Goal: Information Seeking & Learning: Get advice/opinions

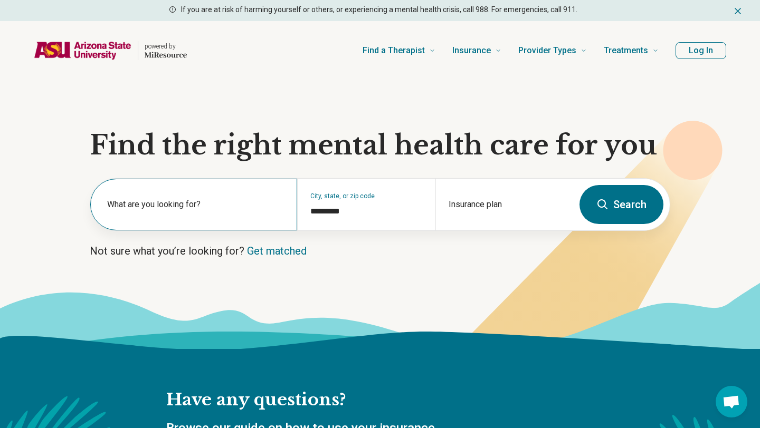
click at [251, 207] on label "What are you looking for?" at bounding box center [195, 204] width 177 height 13
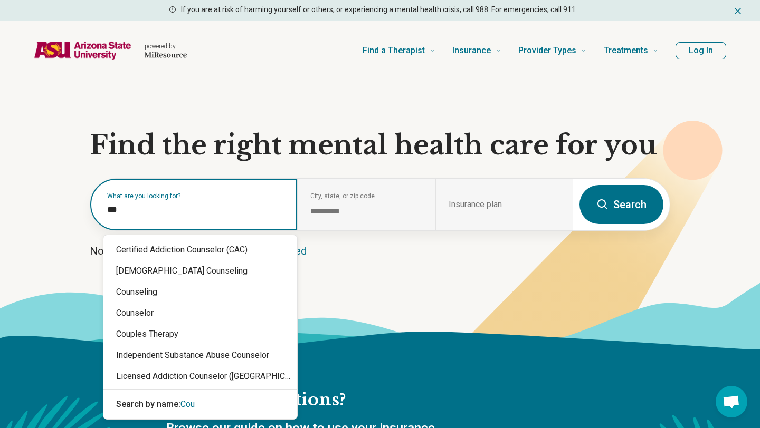
type input "****"
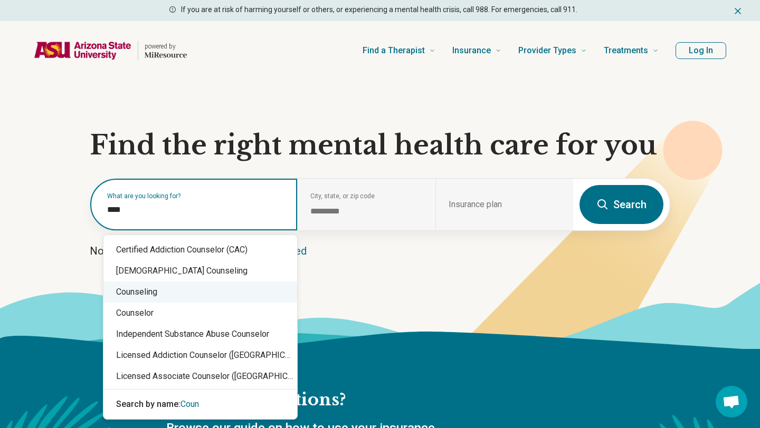
click at [191, 300] on div "Counseling" at bounding box center [200, 292] width 194 height 21
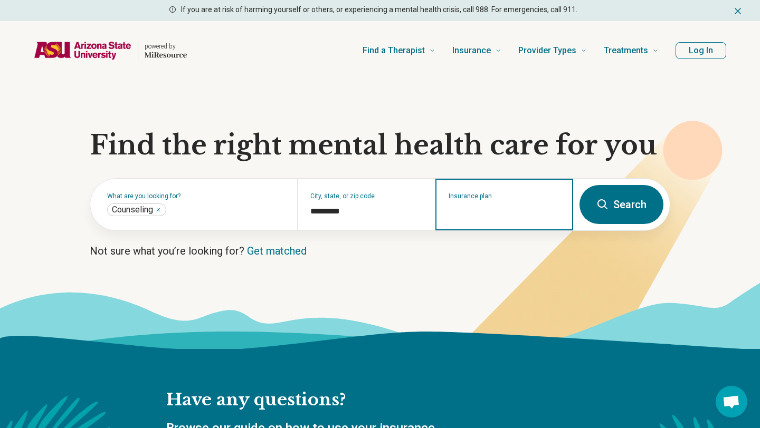
click at [523, 209] on input "Insurance plan" at bounding box center [505, 211] width 112 height 13
type input "****"
click at [627, 216] on button "Search" at bounding box center [621, 204] width 84 height 39
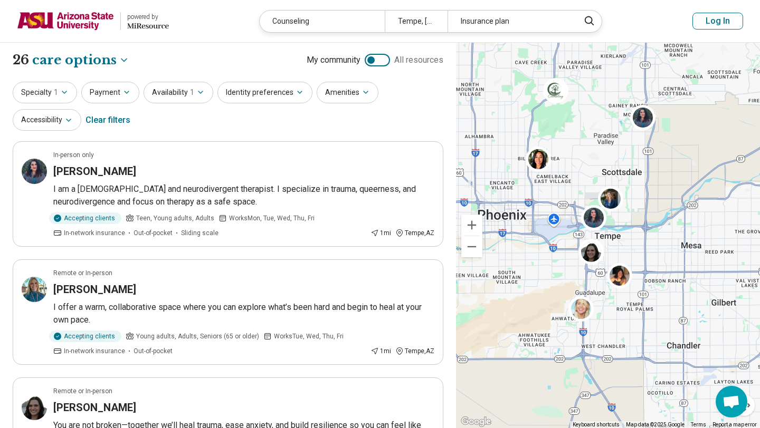
click at [173, 104] on div "Specialty 1 Payment Availability 1 Identity preferences Amenities Accessibility…" at bounding box center [228, 107] width 431 height 51
click at [173, 92] on button "Availability 1" at bounding box center [179, 93] width 70 height 22
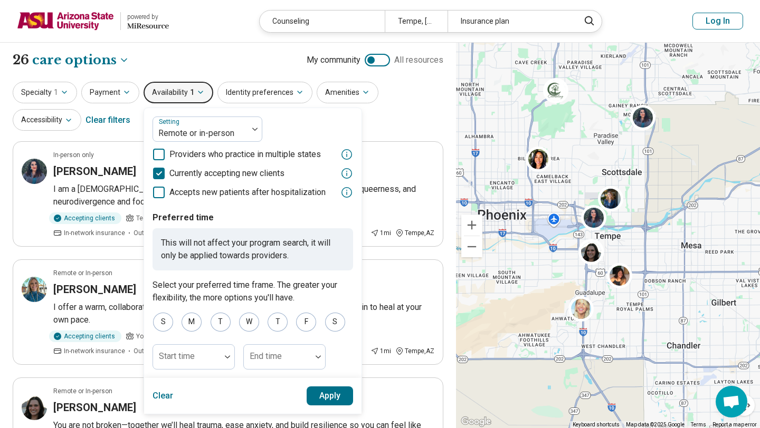
click at [199, 61] on div "**********" at bounding box center [228, 60] width 431 height 18
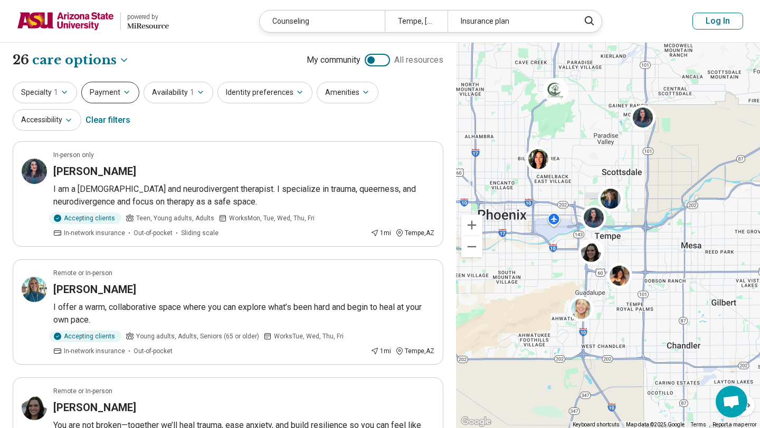
click at [92, 90] on button "Payment" at bounding box center [110, 93] width 58 height 22
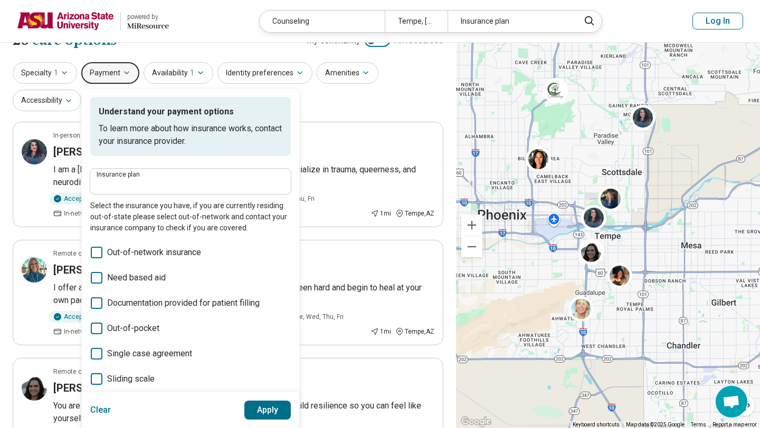
scroll to position [28, 0]
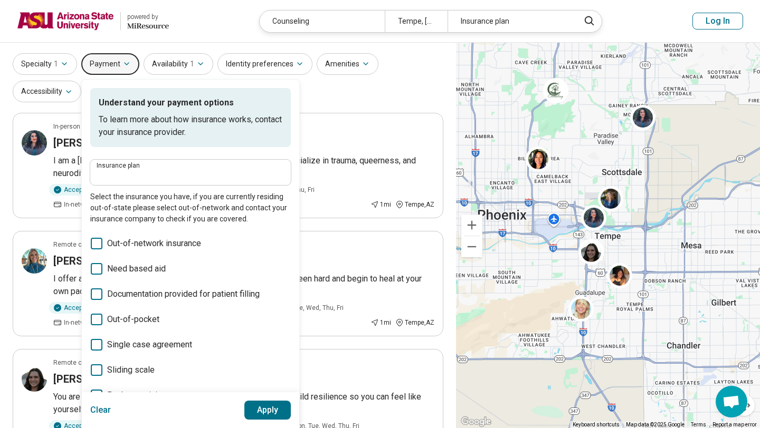
click at [141, 271] on span "Need based aid" at bounding box center [136, 269] width 59 height 13
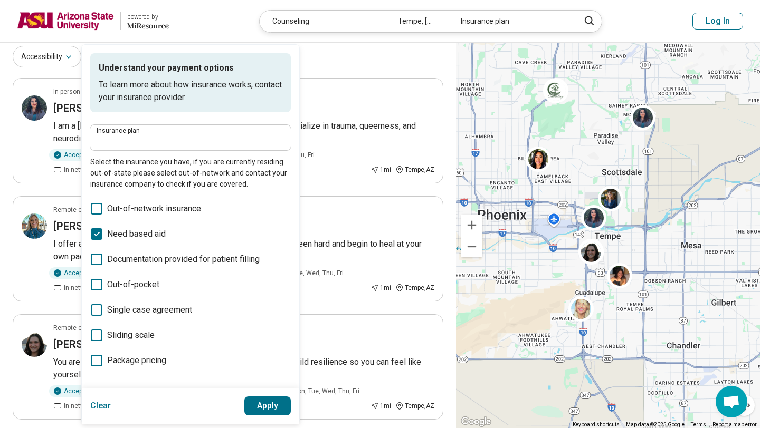
click at [269, 406] on button "Apply" at bounding box center [267, 406] width 47 height 19
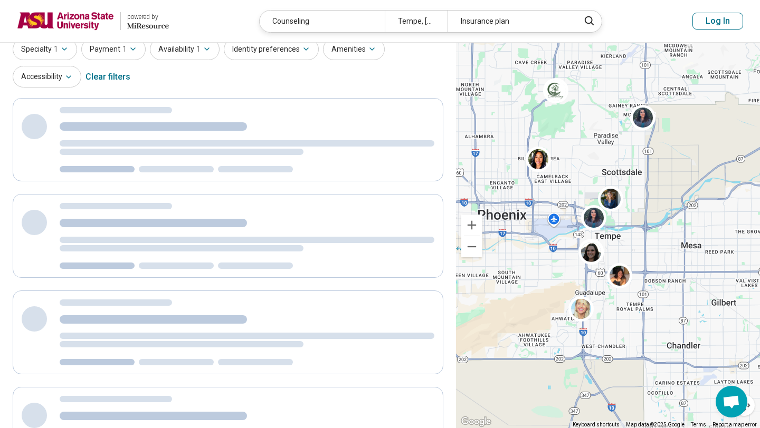
scroll to position [0, 0]
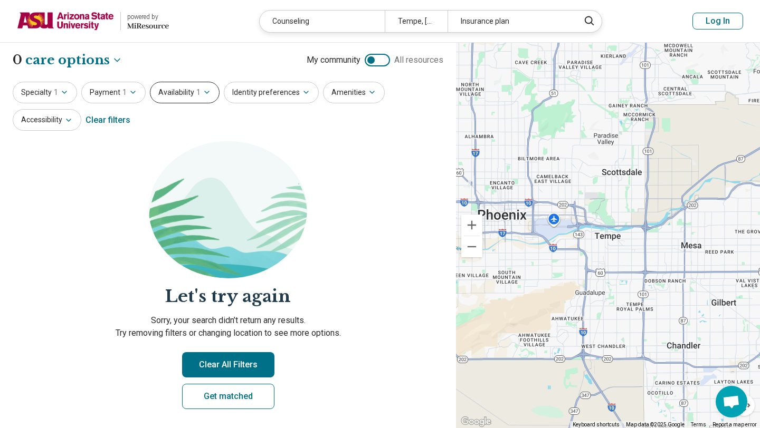
click at [196, 91] on span "1" at bounding box center [198, 92] width 4 height 11
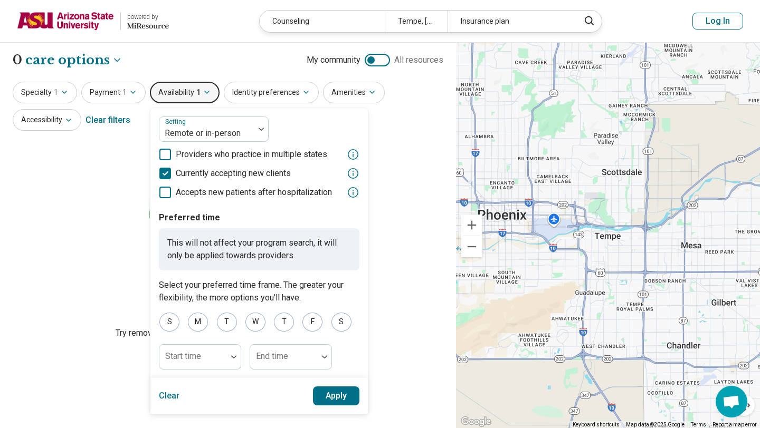
click at [212, 168] on span "Currently accepting new clients" at bounding box center [233, 173] width 115 height 13
click at [340, 395] on button "Apply" at bounding box center [336, 396] width 47 height 19
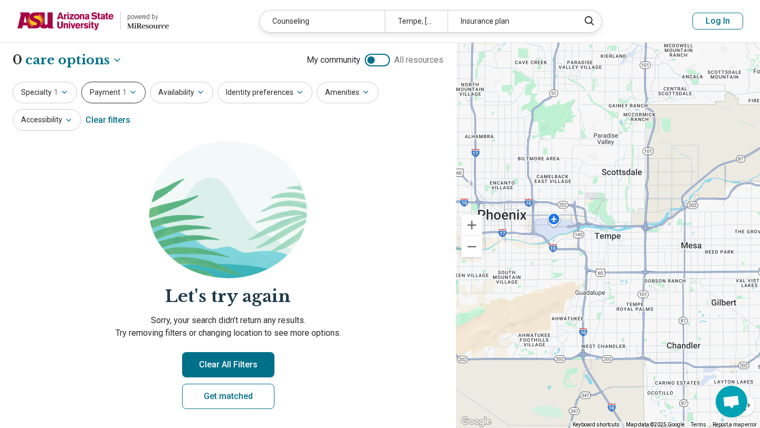
click at [136, 98] on button "Payment 1" at bounding box center [113, 93] width 64 height 22
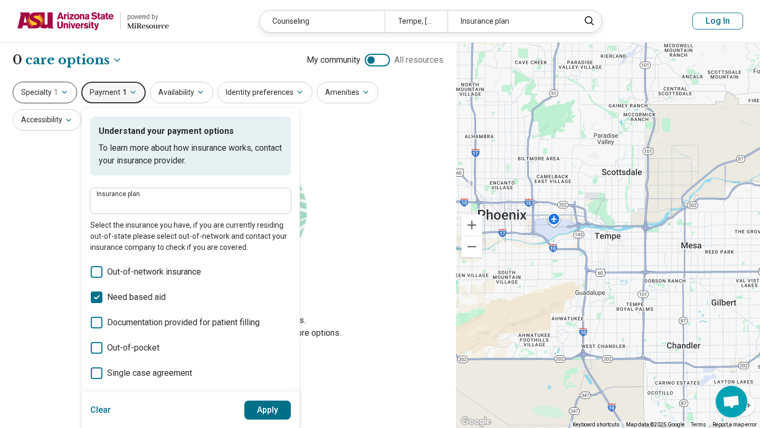
click at [35, 82] on button "Specialty 1" at bounding box center [45, 93] width 64 height 22
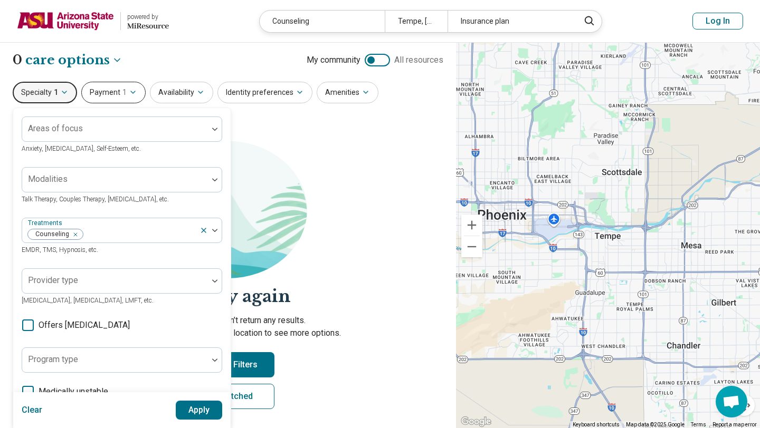
click at [93, 91] on button "Payment 1" at bounding box center [113, 93] width 64 height 22
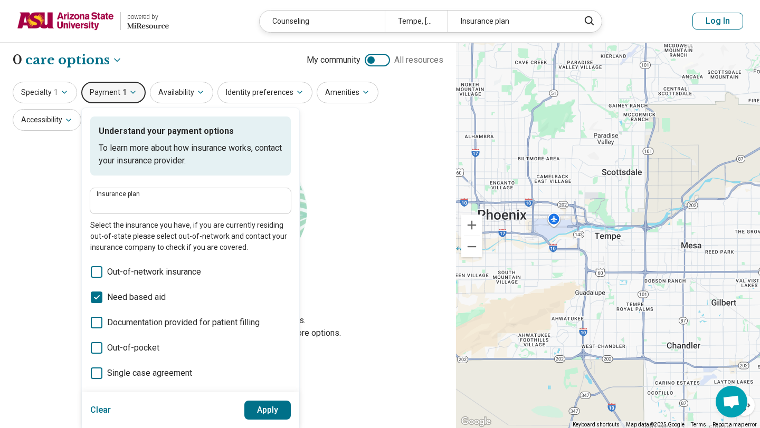
click at [136, 280] on div "Out-of-network insurance Need based aid Documentation provided for patient fill…" at bounding box center [190, 348] width 201 height 165
click at [137, 288] on div "Out-of-network insurance Need based aid Documentation provided for patient fill…" at bounding box center [190, 348] width 201 height 165
click at [132, 300] on span "Need based aid" at bounding box center [136, 297] width 59 height 13
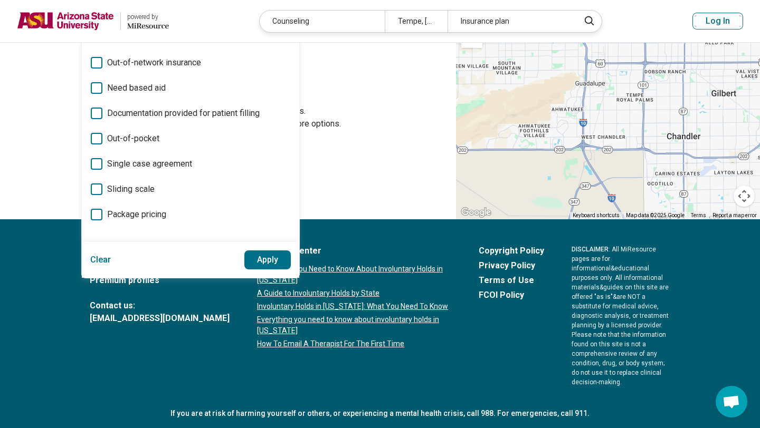
click at [130, 189] on span "Sliding scale" at bounding box center [130, 189] width 47 height 13
click at [271, 264] on button "Apply" at bounding box center [267, 260] width 47 height 19
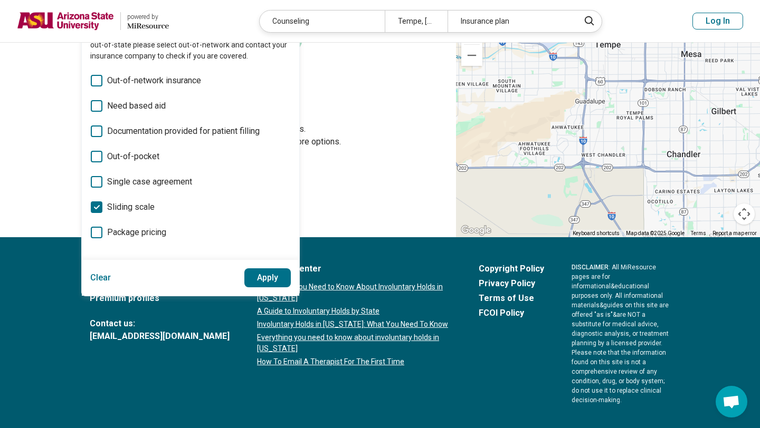
scroll to position [120, 0]
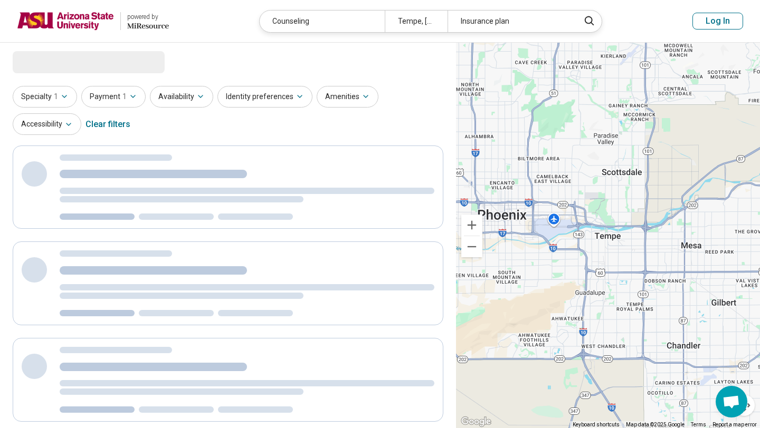
select select "***"
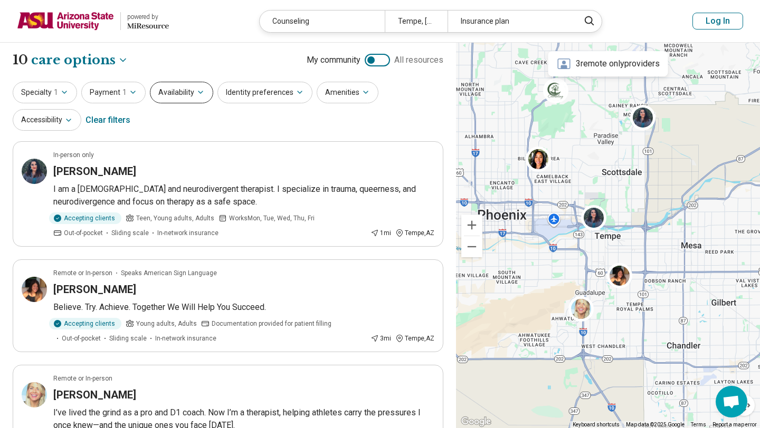
click at [179, 94] on button "Availability" at bounding box center [181, 93] width 63 height 22
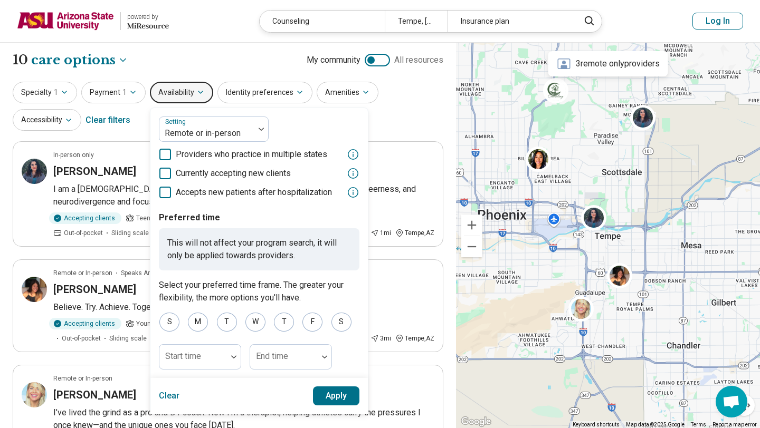
click at [217, 167] on span "Currently accepting new clients" at bounding box center [233, 173] width 115 height 13
click at [345, 398] on button "Apply" at bounding box center [336, 396] width 47 height 19
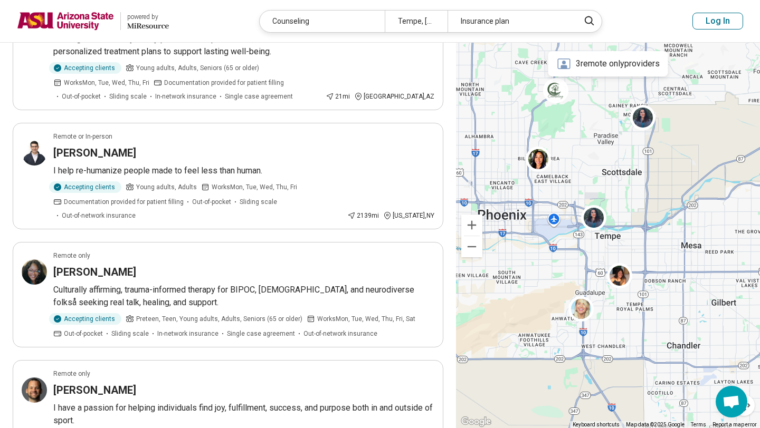
scroll to position [568, 0]
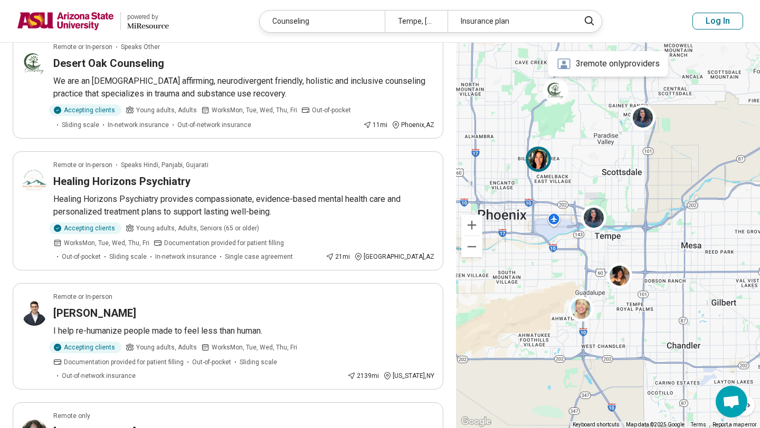
click at [541, 156] on img at bounding box center [538, 159] width 25 height 25
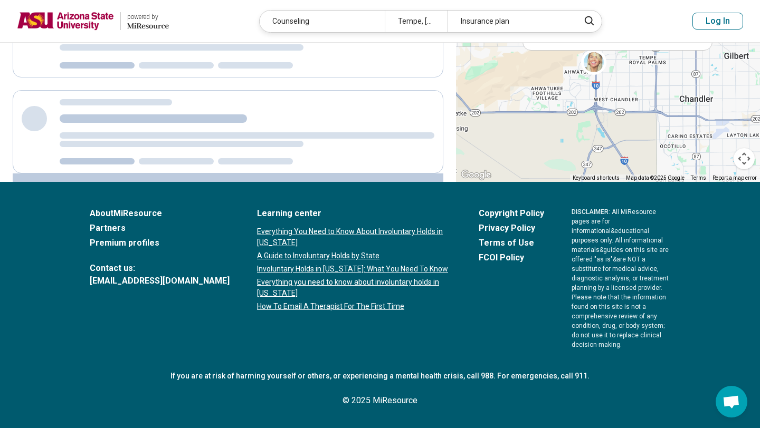
scroll to position [0, 0]
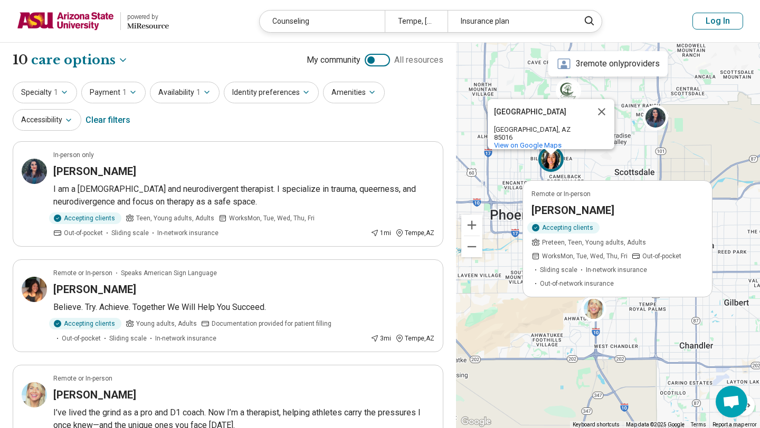
click at [569, 232] on div "Accepting clients" at bounding box center [563, 228] width 72 height 12
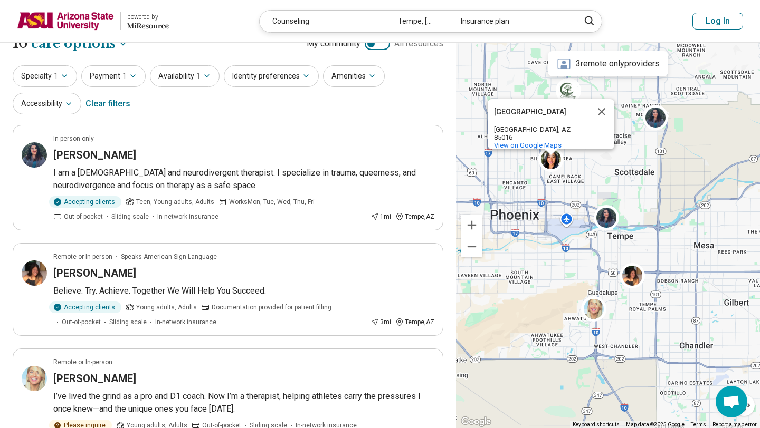
scroll to position [25, 0]
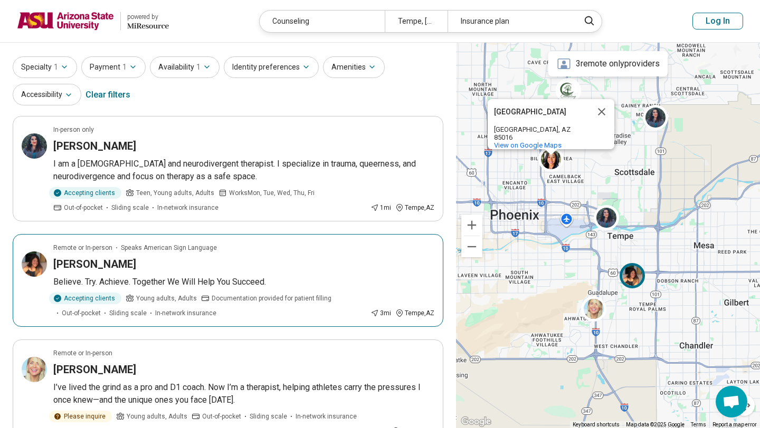
click at [373, 278] on p "Believe. Try. Achieve. Together We Will Help You Succeed." at bounding box center [243, 282] width 381 height 13
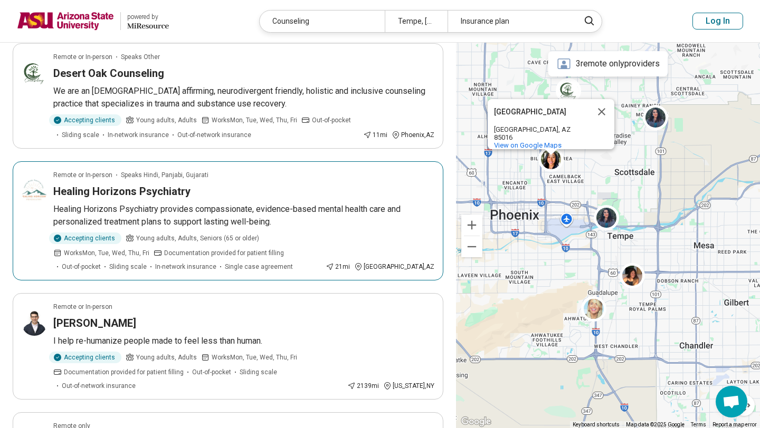
scroll to position [558, 0]
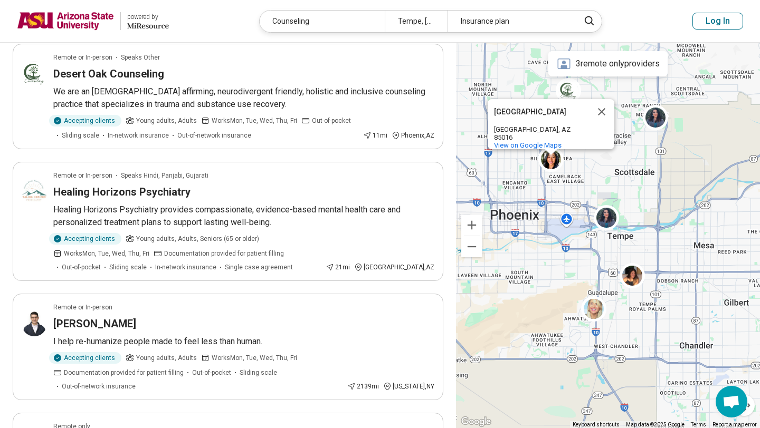
click at [604, 72] on div "3 remote only providers" at bounding box center [608, 63] width 120 height 25
click at [565, 65] on icon at bounding box center [564, 63] width 15 height 15
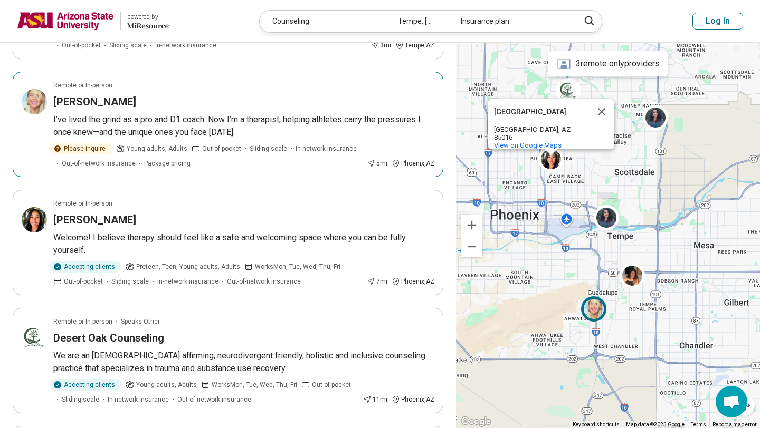
scroll to position [0, 0]
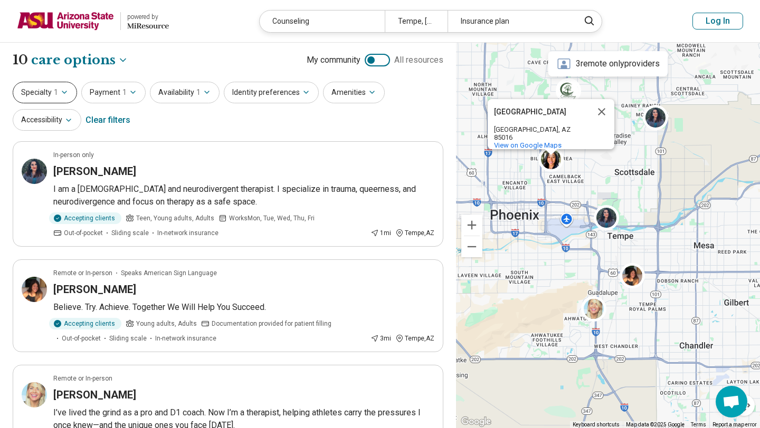
click at [44, 94] on button "Specialty 1" at bounding box center [45, 93] width 64 height 22
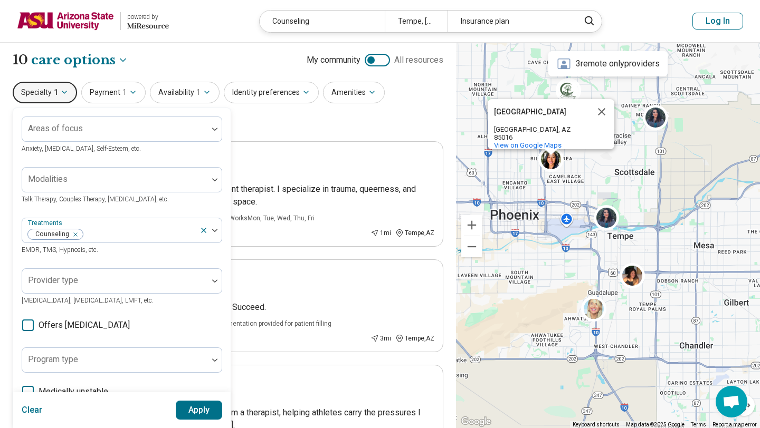
click at [45, 93] on button "Specialty 1" at bounding box center [45, 93] width 64 height 22
click at [134, 86] on button "Payment 1" at bounding box center [113, 93] width 64 height 22
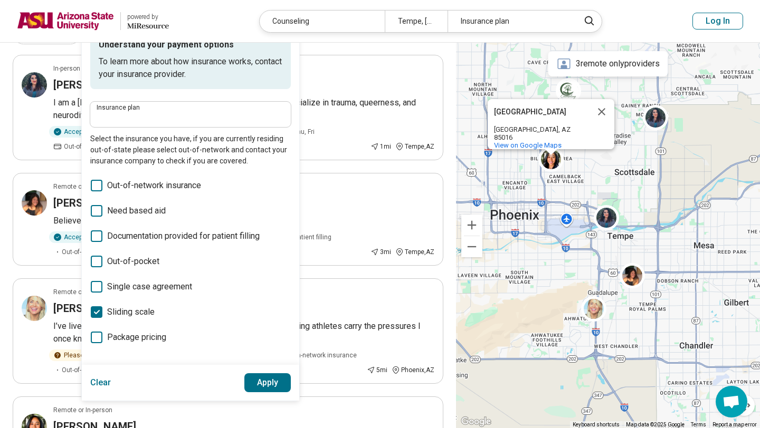
scroll to position [96, 0]
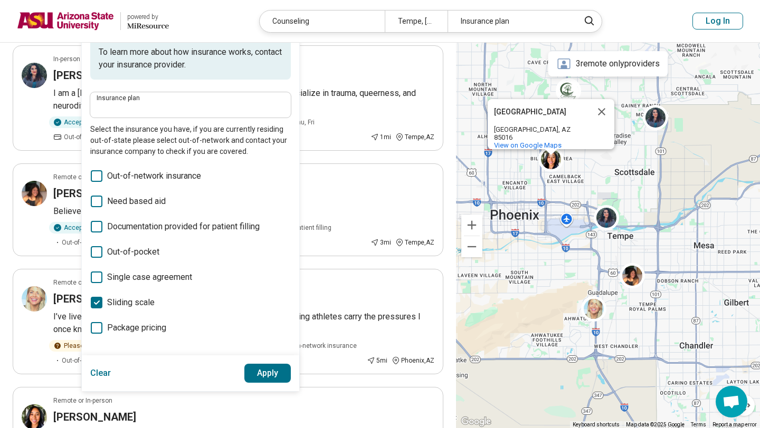
click at [144, 300] on span "Sliding scale" at bounding box center [130, 303] width 47 height 13
click at [167, 206] on label "Need based aid" at bounding box center [190, 201] width 201 height 13
click at [271, 370] on button "Apply" at bounding box center [267, 373] width 47 height 19
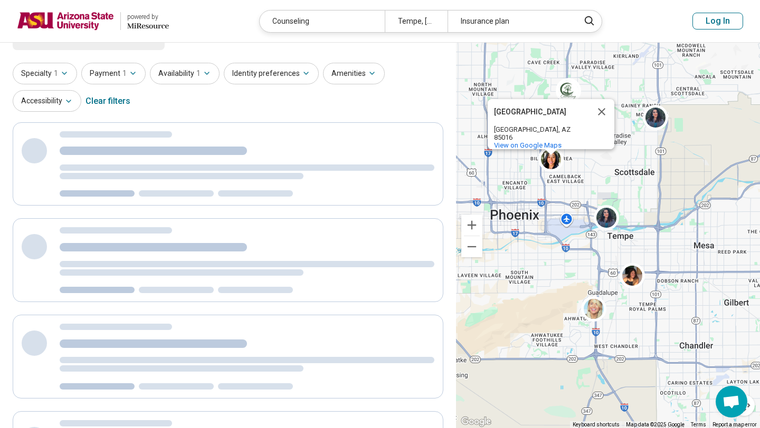
scroll to position [0, 0]
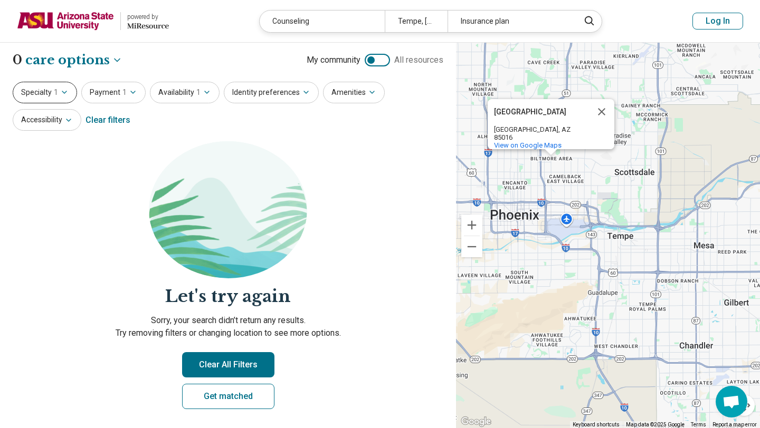
click at [67, 94] on icon "button" at bounding box center [64, 92] width 8 height 8
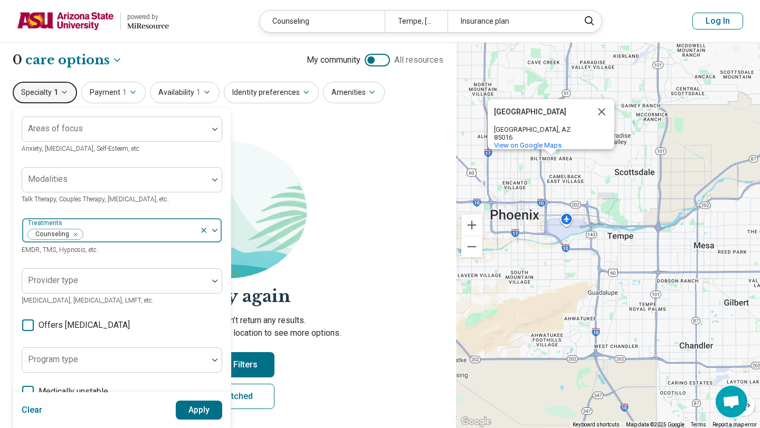
click at [75, 237] on icon "Remove [object Object]" at bounding box center [72, 234] width 7 height 7
click at [288, 351] on section "Let's try again Sorry, your search didn’t return any results. Try removing filt…" at bounding box center [228, 283] width 431 height 285
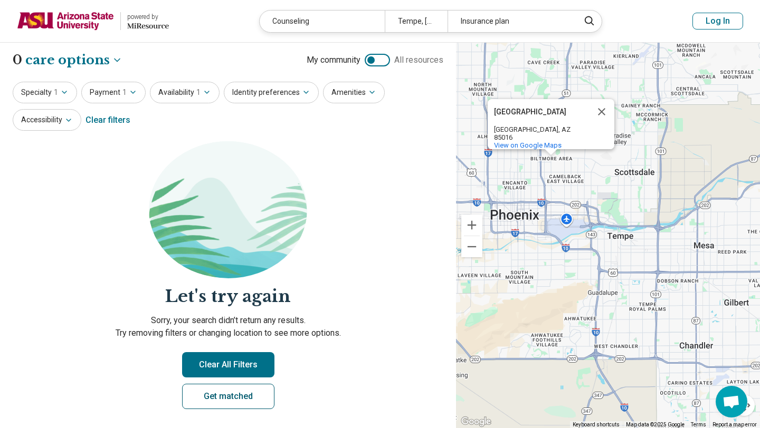
click at [233, 387] on link "Get matched" at bounding box center [228, 396] width 92 height 25
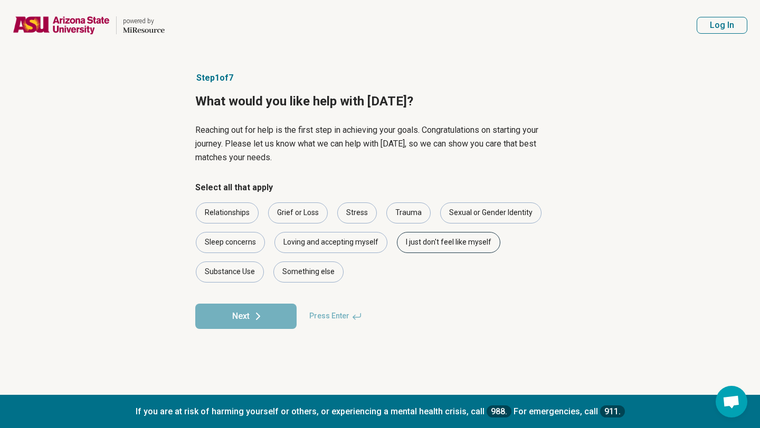
click at [417, 237] on div "I just don't feel like myself" at bounding box center [448, 242] width 103 height 21
click at [273, 313] on button "Next" at bounding box center [245, 316] width 101 height 25
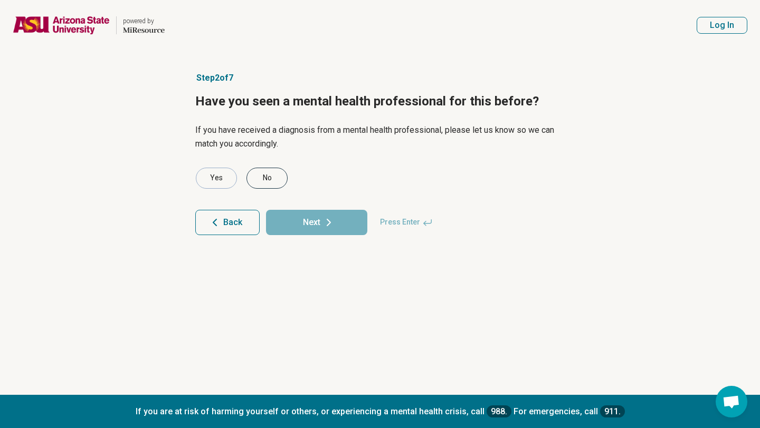
click at [275, 178] on div "No" at bounding box center [266, 178] width 41 height 21
click at [318, 216] on button "Next" at bounding box center [316, 222] width 101 height 25
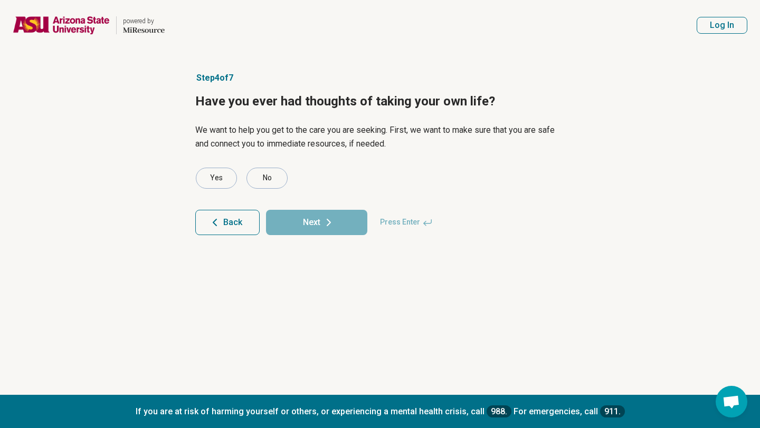
drag, startPoint x: 270, startPoint y: 174, endPoint x: 266, endPoint y: 159, distance: 15.9
click at [266, 159] on article "Step 4 of 7 Have you ever had thoughts of taking your own life? We want to help…" at bounding box center [379, 223] width 403 height 345
click at [225, 215] on button "Back" at bounding box center [227, 222] width 64 height 25
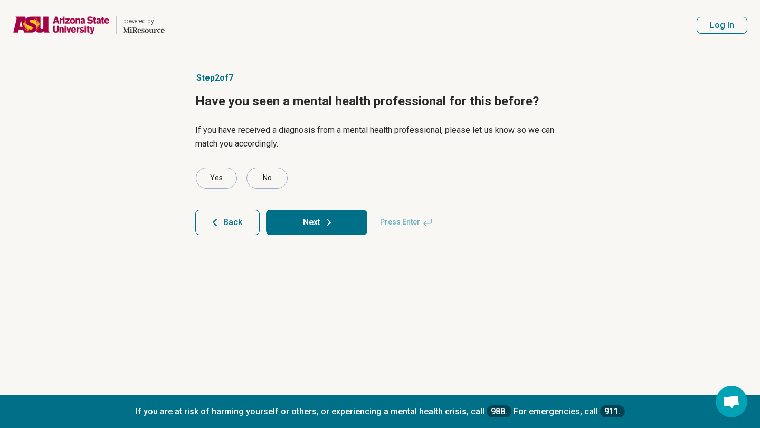
click at [293, 218] on button "Next" at bounding box center [316, 222] width 101 height 25
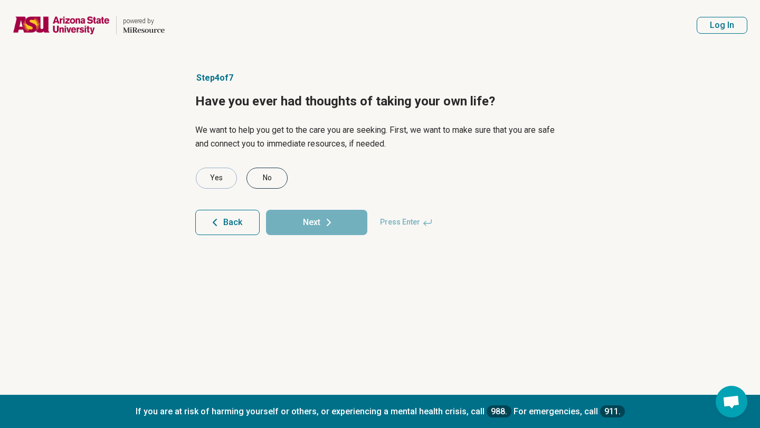
click at [278, 172] on div "No" at bounding box center [266, 178] width 41 height 21
click at [311, 239] on article "Step 4 of 7 Have you ever had thoughts of taking your own life? We want to help…" at bounding box center [379, 223] width 403 height 345
click at [322, 225] on icon at bounding box center [328, 222] width 13 height 13
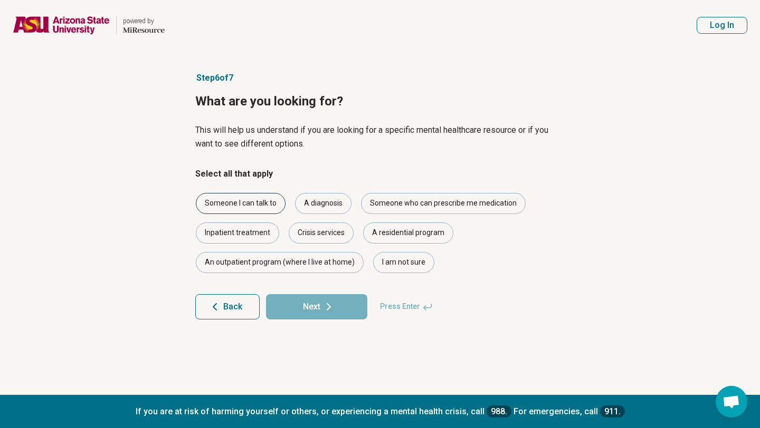
click at [260, 203] on div "Someone I can talk to" at bounding box center [241, 203] width 90 height 21
click at [336, 202] on div "A diagnosis" at bounding box center [323, 203] width 56 height 21
click at [329, 306] on icon at bounding box center [328, 307] width 3 height 6
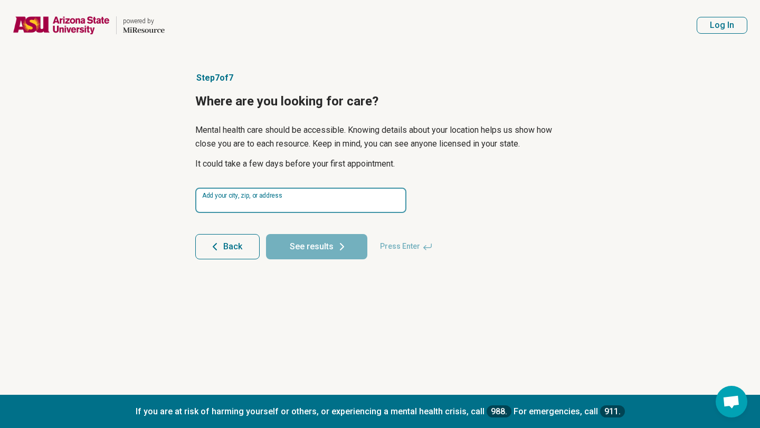
click at [280, 194] on input at bounding box center [300, 200] width 211 height 25
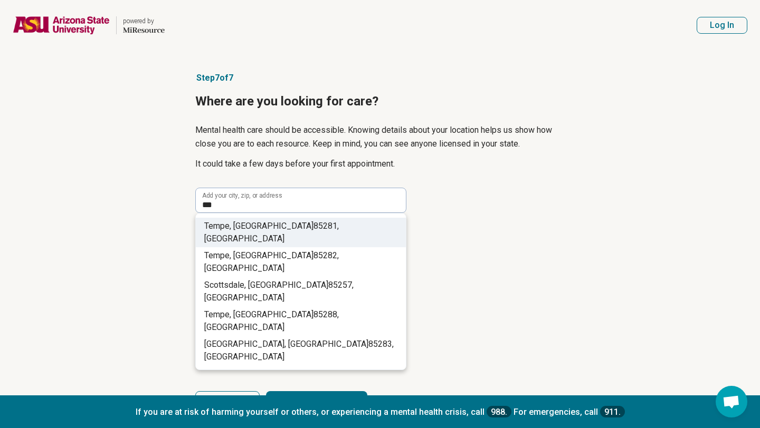
click at [306, 219] on li "Tempe, AZ 852 81, USA" at bounding box center [301, 233] width 210 height 30
type input "**********"
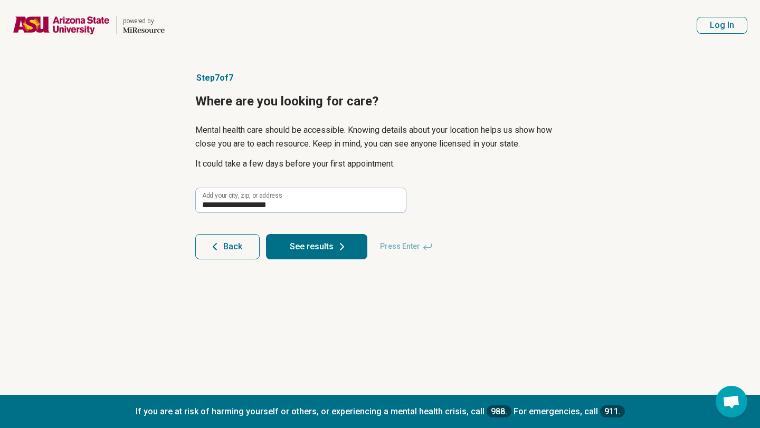
click at [300, 250] on button "See results" at bounding box center [316, 246] width 101 height 25
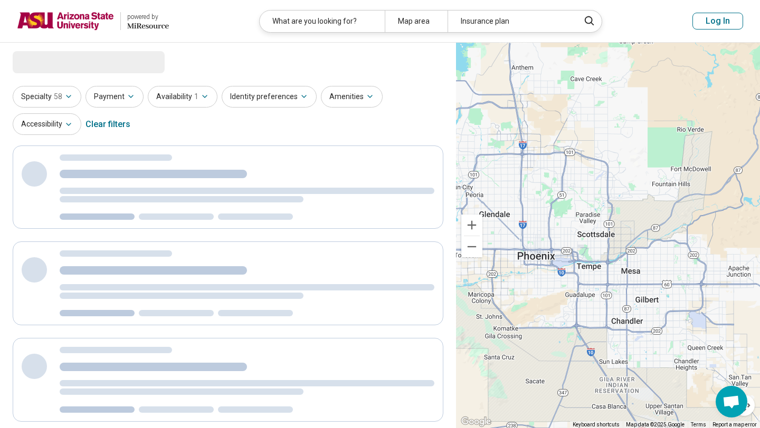
select select "***"
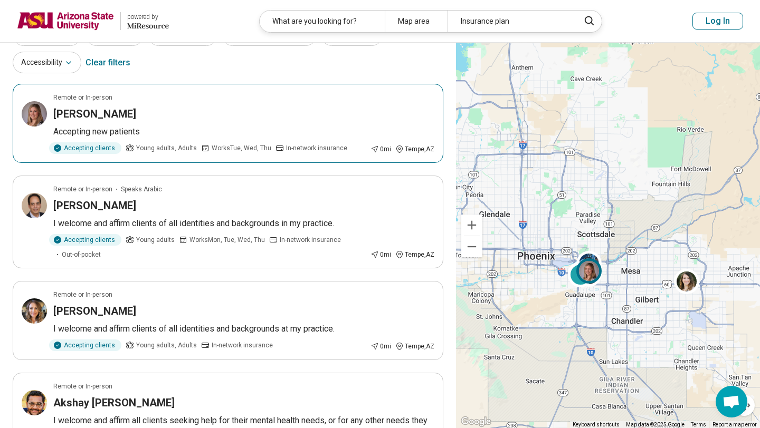
scroll to position [60, 0]
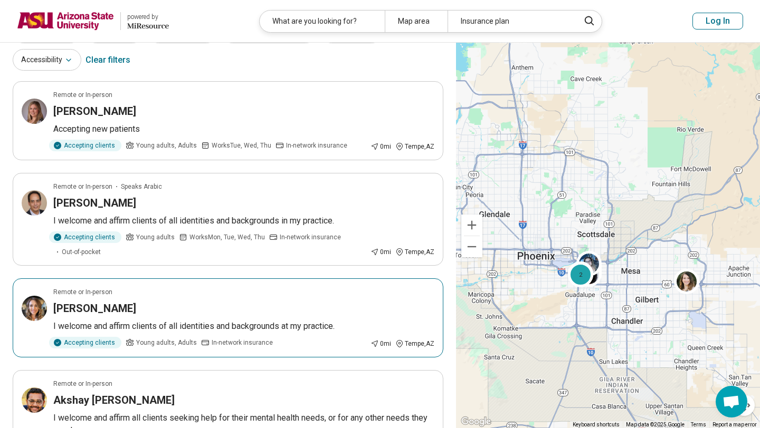
click at [337, 316] on div "Vanessa Plumley" at bounding box center [243, 308] width 381 height 15
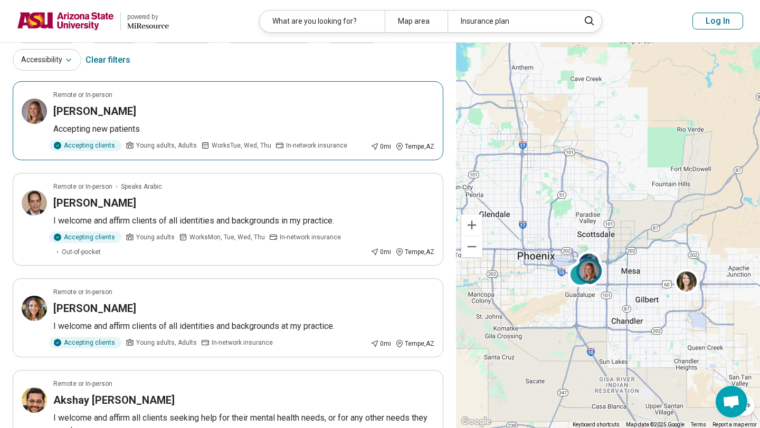
scroll to position [0, 0]
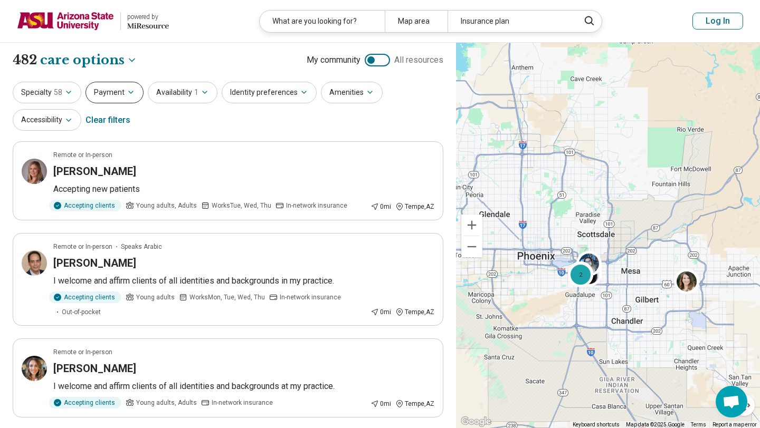
click at [121, 99] on button "Payment" at bounding box center [114, 93] width 58 height 22
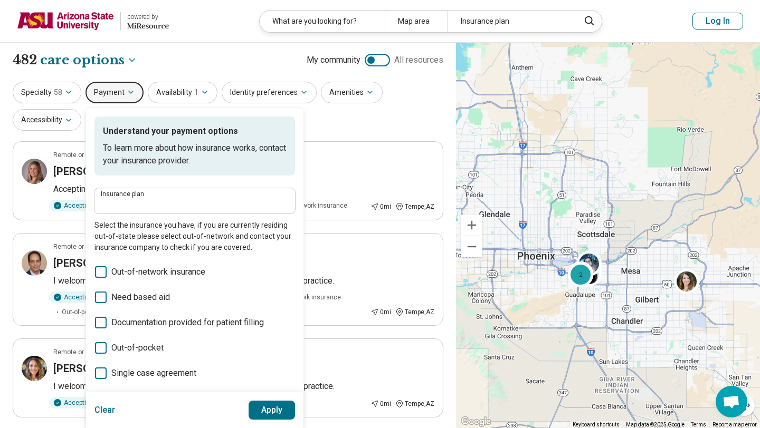
click at [142, 300] on span "Need based aid" at bounding box center [140, 297] width 59 height 13
click at [260, 402] on button "Apply" at bounding box center [272, 410] width 47 height 19
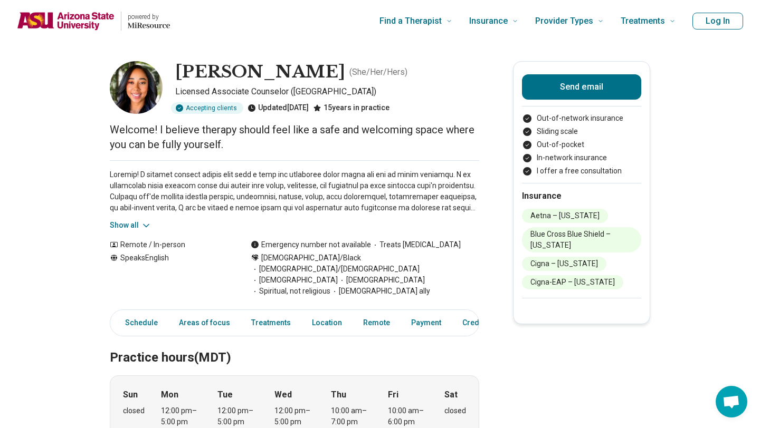
click at [395, 213] on p at bounding box center [294, 191] width 369 height 44
click at [447, 140] on p "Welcome! I believe therapy should feel like a safe and welcoming space where yo…" at bounding box center [294, 137] width 369 height 30
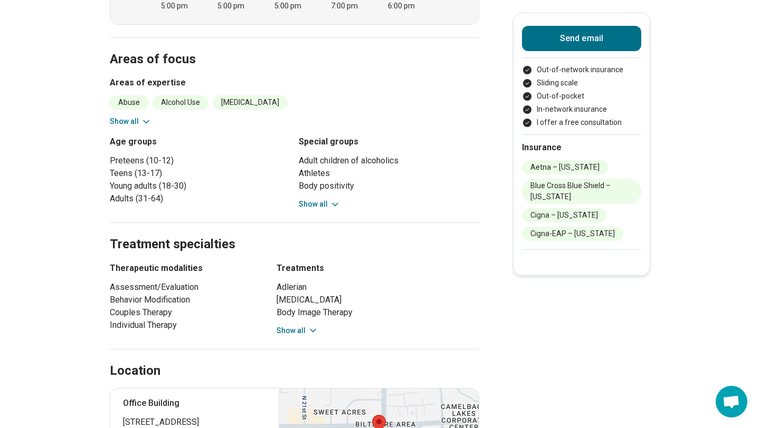
scroll to position [440, 0]
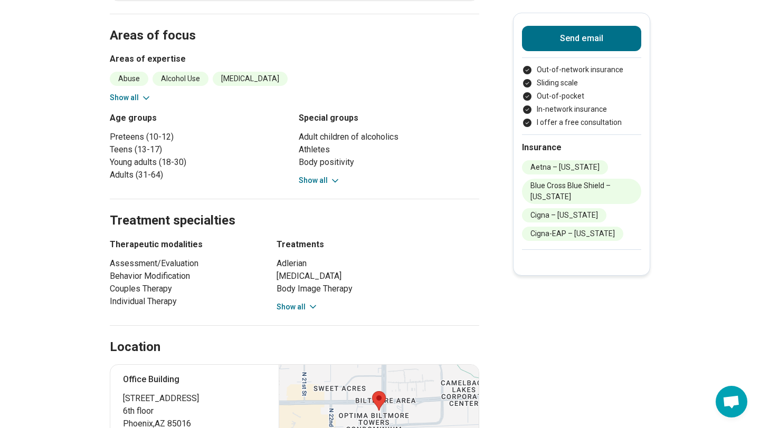
click at [464, 196] on h2 "Treatment specialties" at bounding box center [294, 208] width 369 height 43
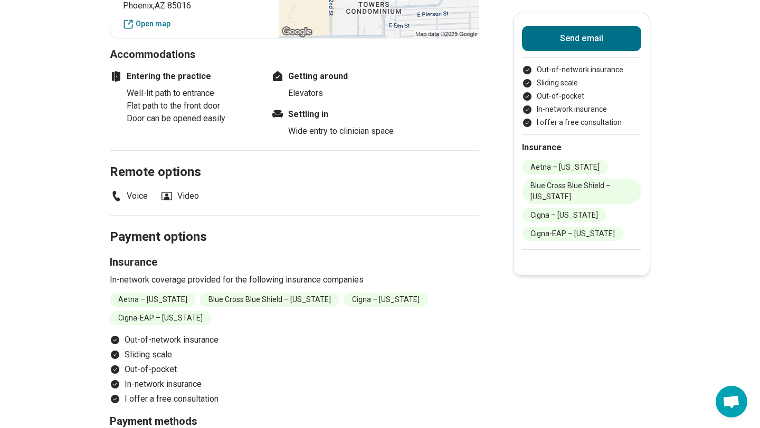
scroll to position [861, 0]
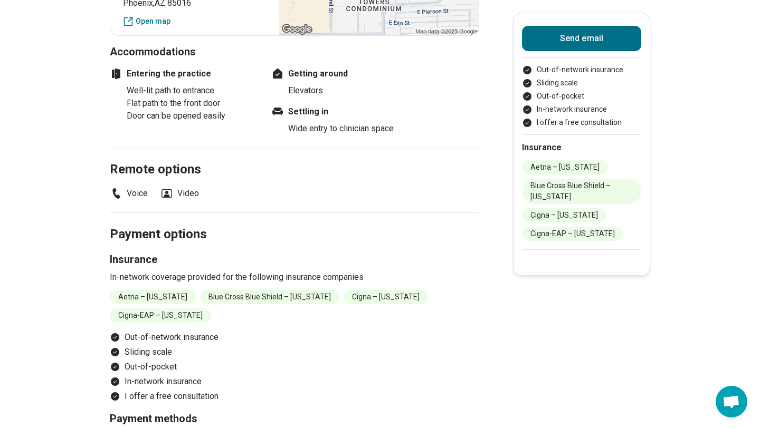
click at [110, 347] on icon "Payment options" at bounding box center [115, 352] width 11 height 11
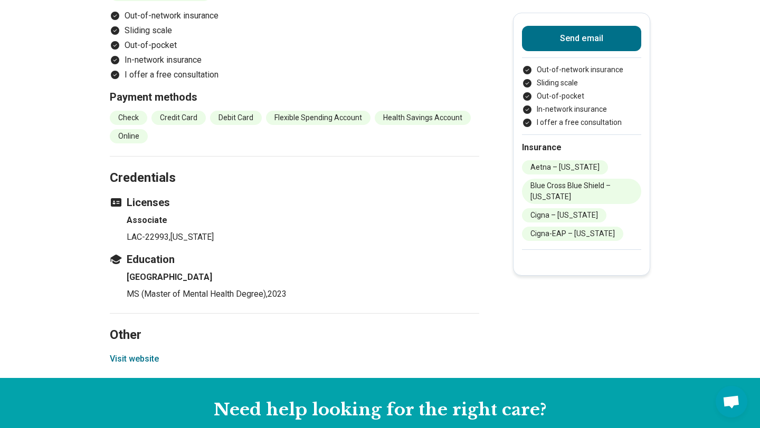
scroll to position [1187, 0]
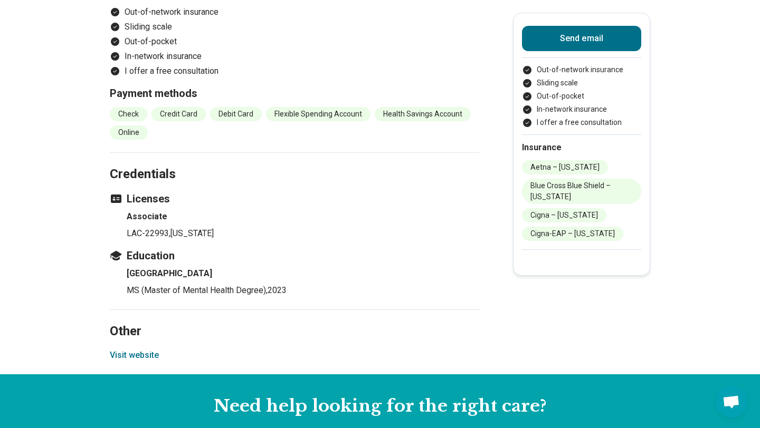
click at [131, 349] on button "Visit website" at bounding box center [134, 355] width 49 height 13
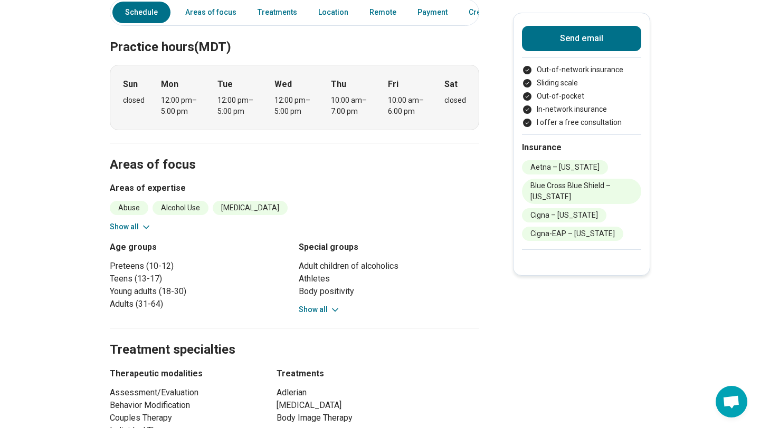
scroll to position [0, 0]
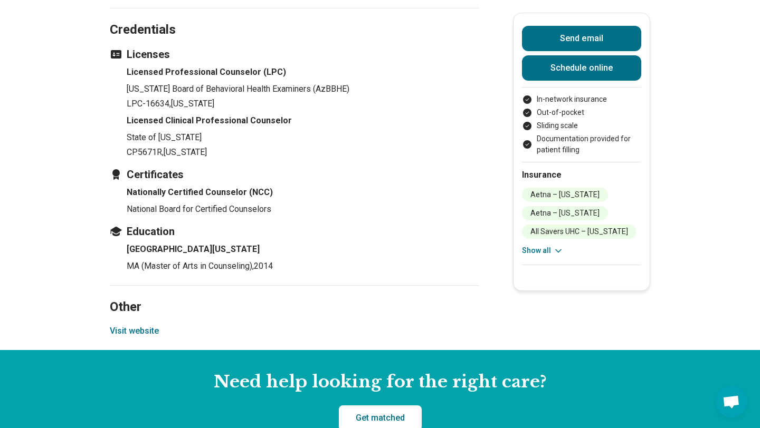
scroll to position [1198, 0]
click at [142, 326] on button "Visit website" at bounding box center [134, 332] width 49 height 13
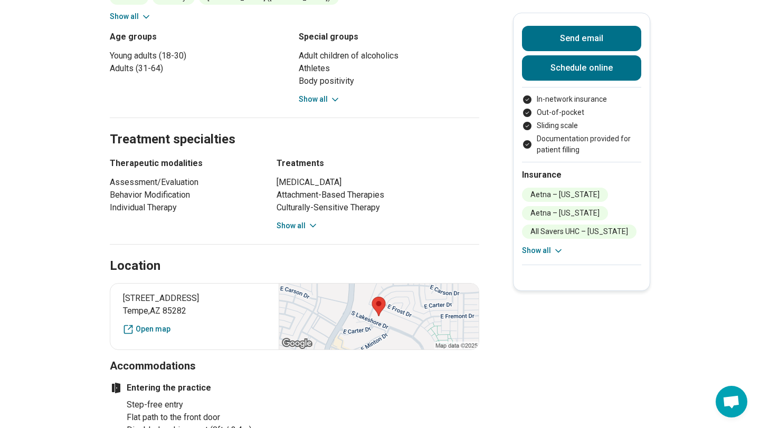
scroll to position [0, 0]
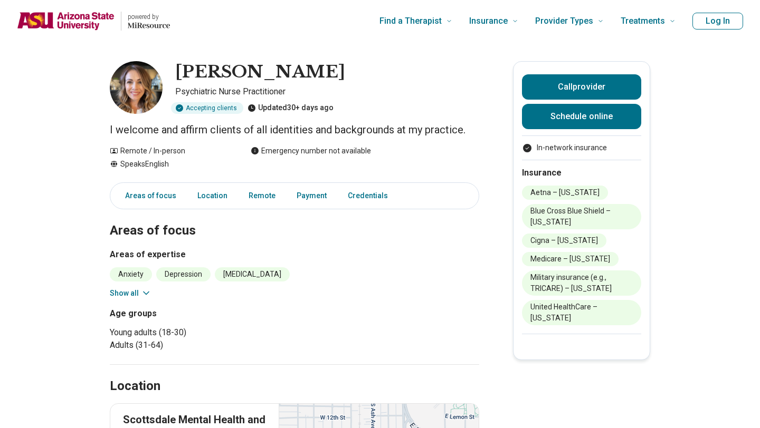
click at [465, 346] on div "Age groups Young adults (18-30) Adults (31-64)" at bounding box center [294, 330] width 369 height 44
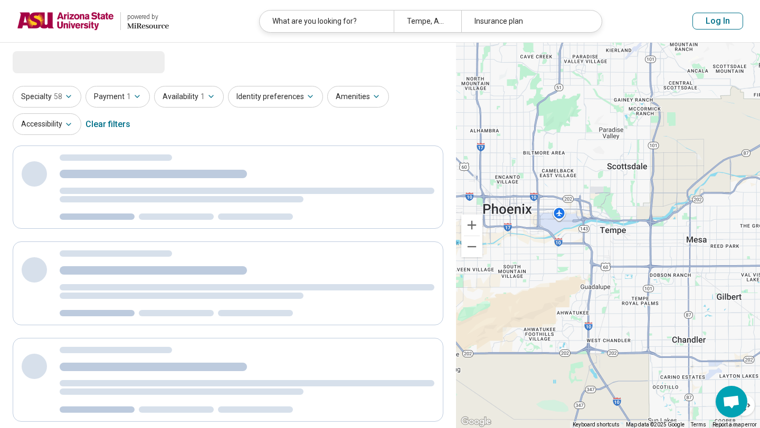
click at [261, 201] on div at bounding box center [182, 199] width 244 height 6
click at [98, 91] on button "Payment 1" at bounding box center [117, 97] width 64 height 22
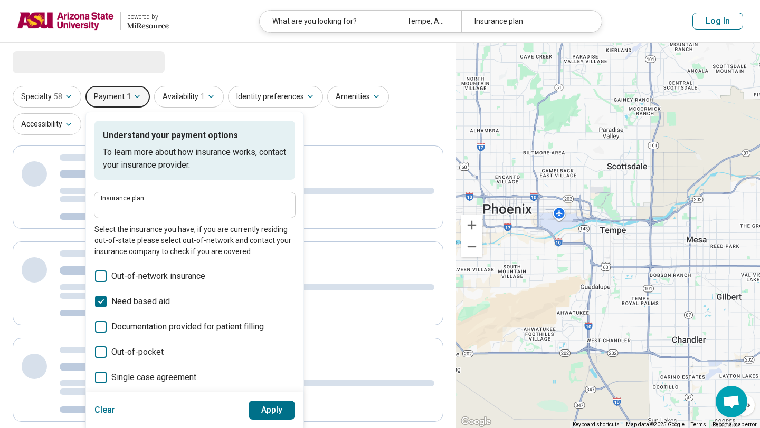
click at [109, 307] on label "Need based aid" at bounding box center [194, 302] width 201 height 13
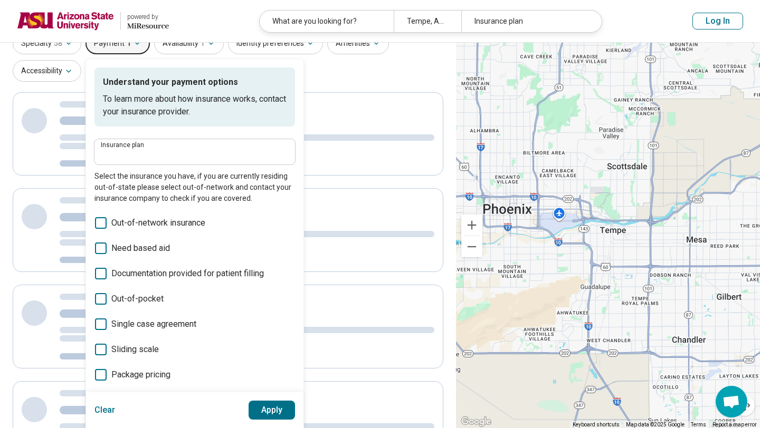
scroll to position [74, 0]
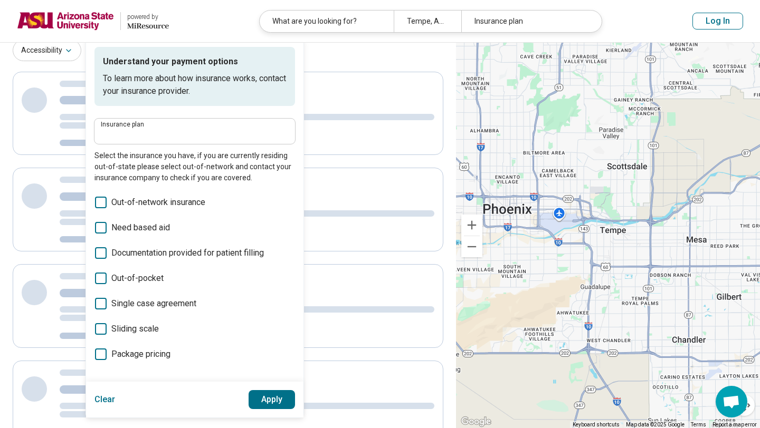
click at [152, 335] on span "Sliding scale" at bounding box center [134, 329] width 47 height 13
click at [268, 390] on button "Apply" at bounding box center [272, 399] width 47 height 19
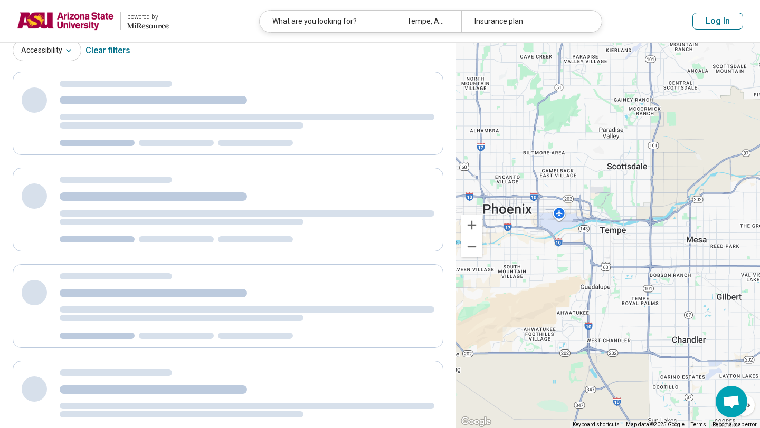
scroll to position [12, 0]
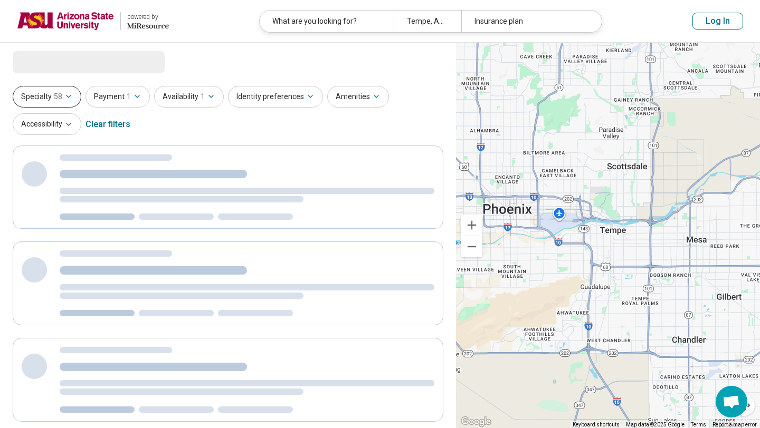
click at [44, 91] on button "Specialty 58" at bounding box center [47, 97] width 69 height 22
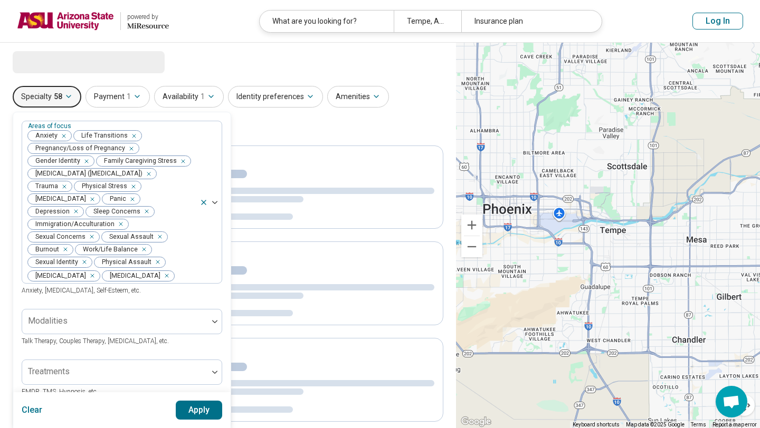
click at [51, 97] on button "Specialty 58" at bounding box center [47, 97] width 69 height 22
click at [51, 80] on div "Loading... Specialty 58 Areas of focus Anxiety Life Transitions Pregnancy/Loss …" at bounding box center [228, 381] width 456 height 677
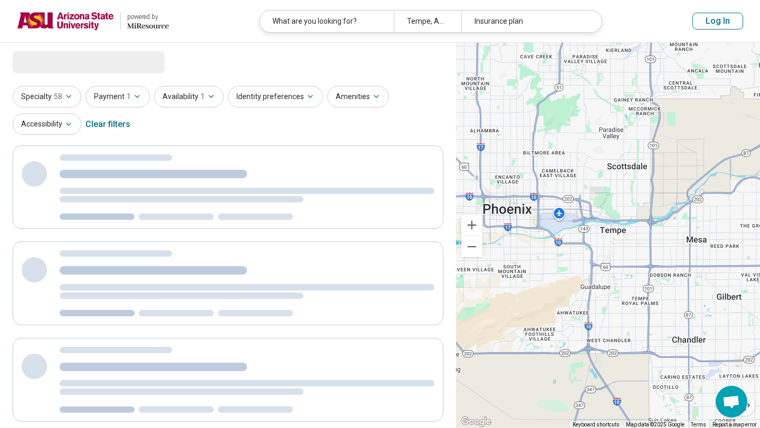
select select "***"
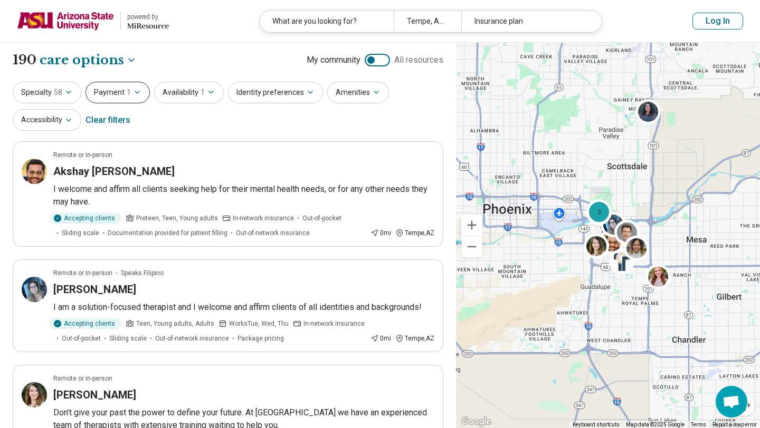
click at [127, 92] on span "1" at bounding box center [129, 92] width 4 height 11
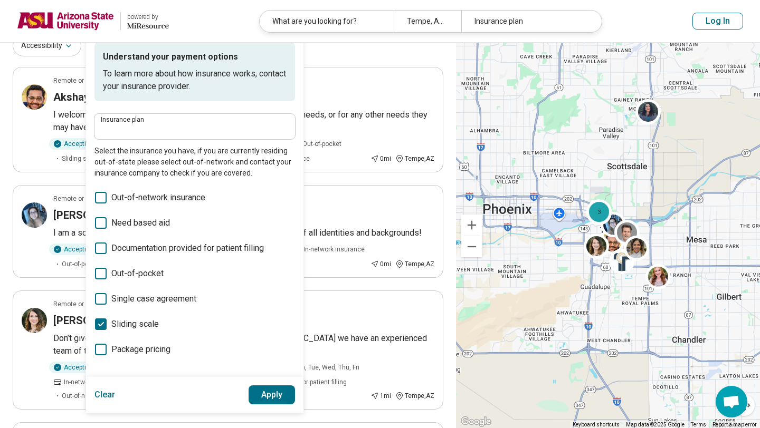
scroll to position [74, 0]
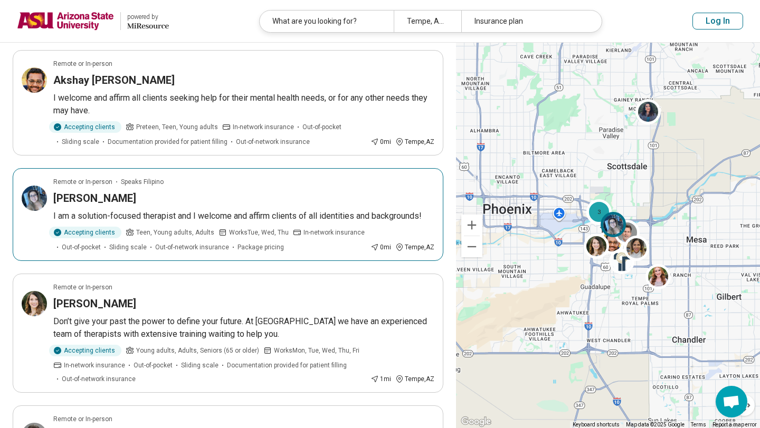
scroll to position [92, 0]
click at [369, 201] on div "[PERSON_NAME]" at bounding box center [243, 197] width 381 height 15
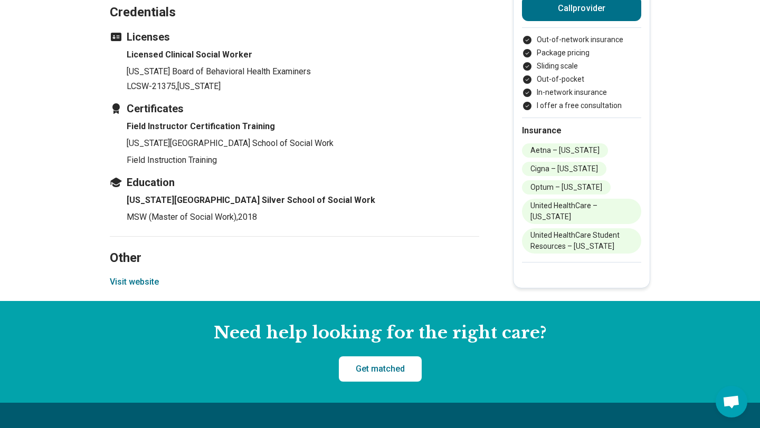
scroll to position [1251, 0]
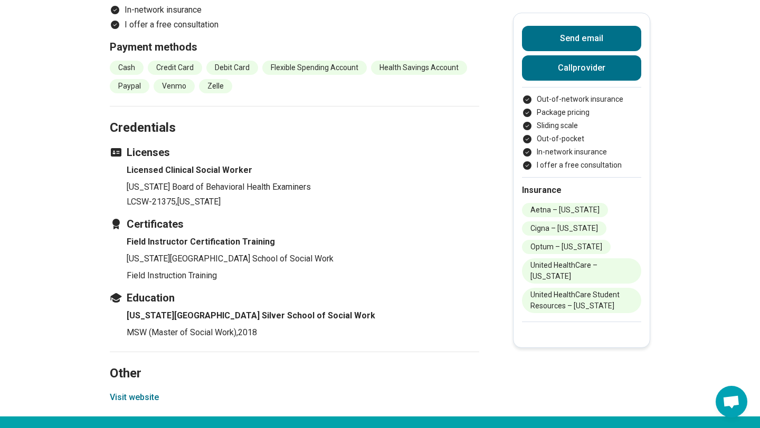
click at [139, 392] on button "Visit website" at bounding box center [134, 398] width 49 height 13
